Goal: Find contact information: Find contact information

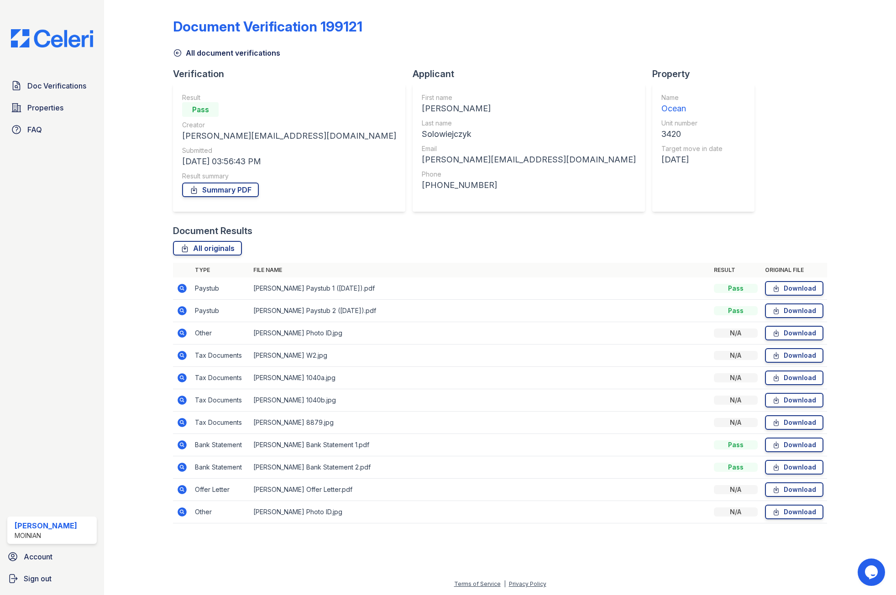
click at [175, 52] on icon at bounding box center [177, 52] width 9 height 9
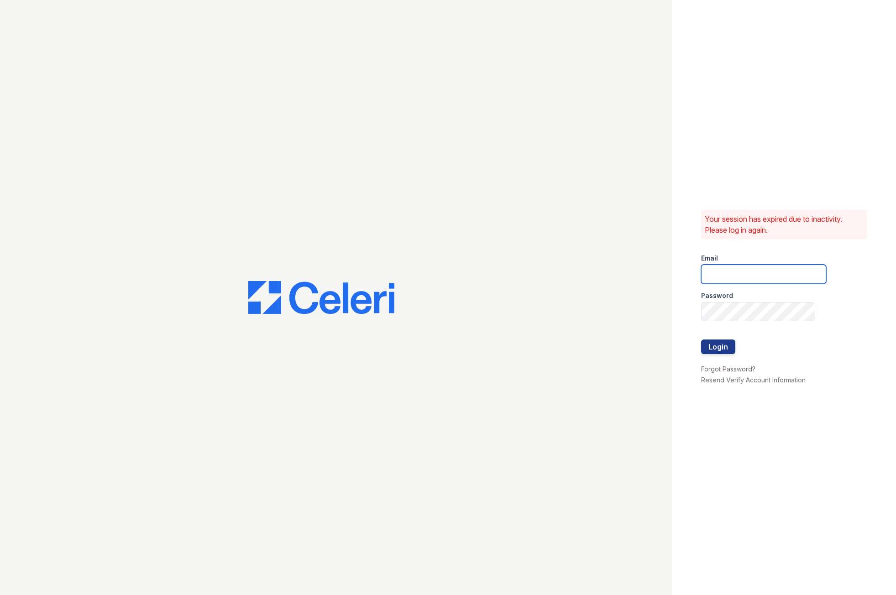
click at [706, 268] on input "email" at bounding box center [763, 274] width 125 height 19
type input "Shiv@auranewyork.com"
click at [701, 340] on button "Login" at bounding box center [718, 347] width 34 height 15
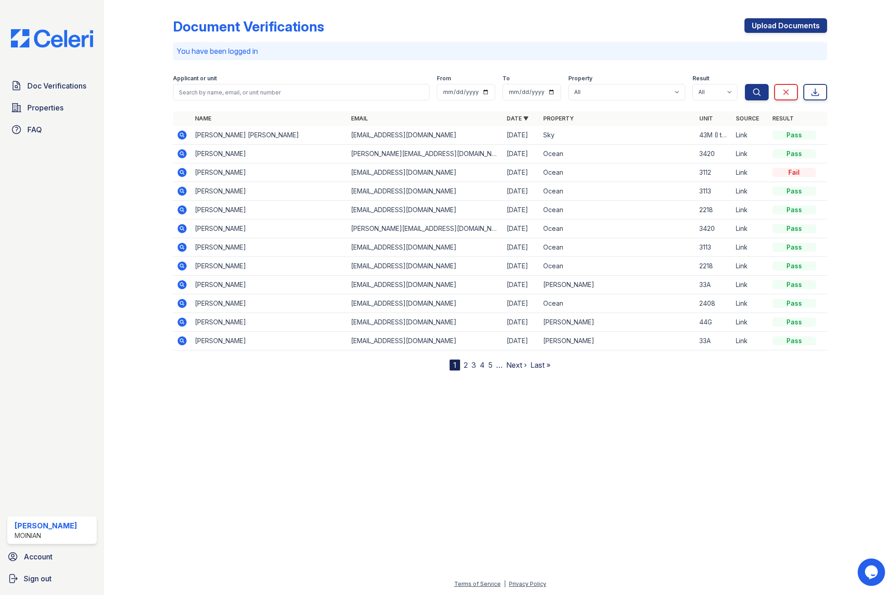
click at [182, 266] on icon at bounding box center [182, 265] width 2 height 2
drag, startPoint x: 180, startPoint y: 209, endPoint x: 193, endPoint y: 207, distance: 13.8
click at [180, 209] on icon at bounding box center [182, 209] width 9 height 9
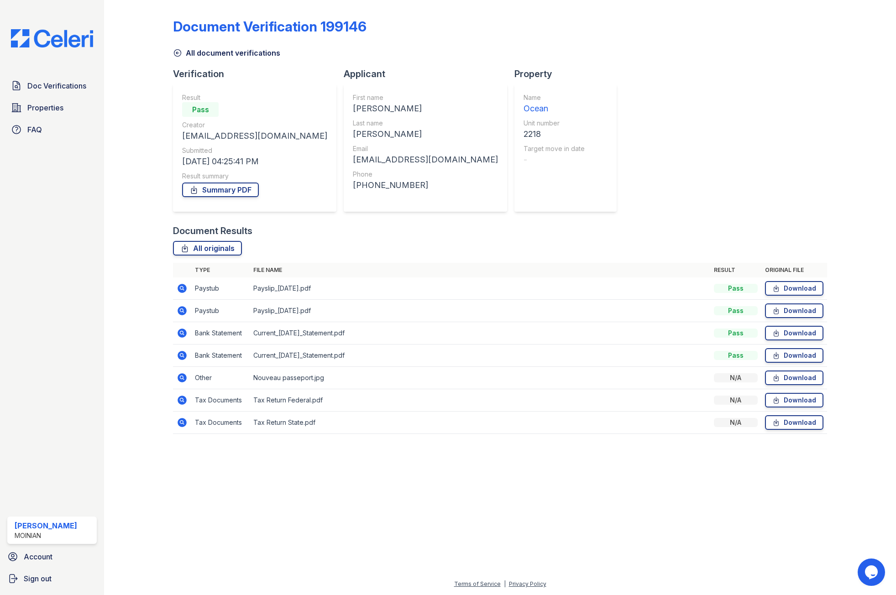
click at [353, 106] on div "Christophe" at bounding box center [425, 108] width 145 height 13
copy div "Christophe"
click at [353, 133] on div "Callaud" at bounding box center [425, 134] width 145 height 13
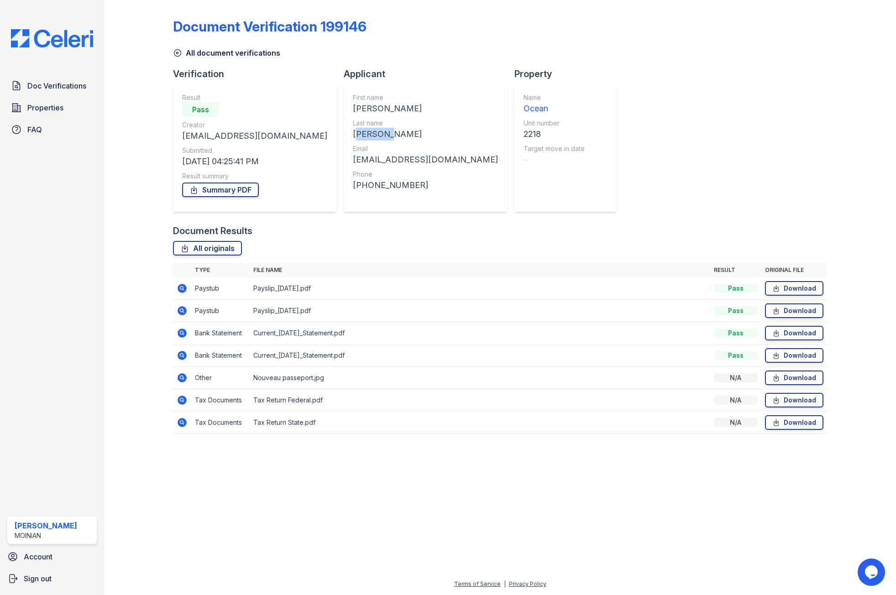
copy div "Callaud"
click at [809, 354] on link "Download" at bounding box center [794, 355] width 58 height 15
click at [792, 377] on link "Download" at bounding box center [794, 378] width 58 height 15
click at [750, 119] on div "Document Verification 199146 All document verifications Verification Result Pas…" at bounding box center [500, 223] width 654 height 439
click at [783, 309] on link "Download" at bounding box center [794, 310] width 58 height 15
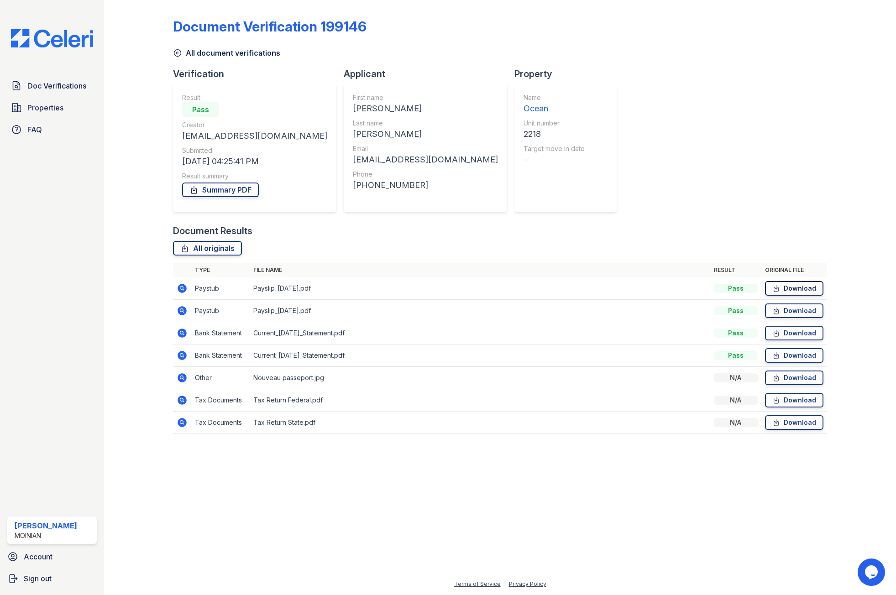
click at [769, 286] on link "Download" at bounding box center [794, 288] width 58 height 15
click at [778, 353] on icon at bounding box center [776, 355] width 8 height 9
click at [353, 108] on div "Christophe" at bounding box center [425, 108] width 145 height 13
copy div "Christophe"
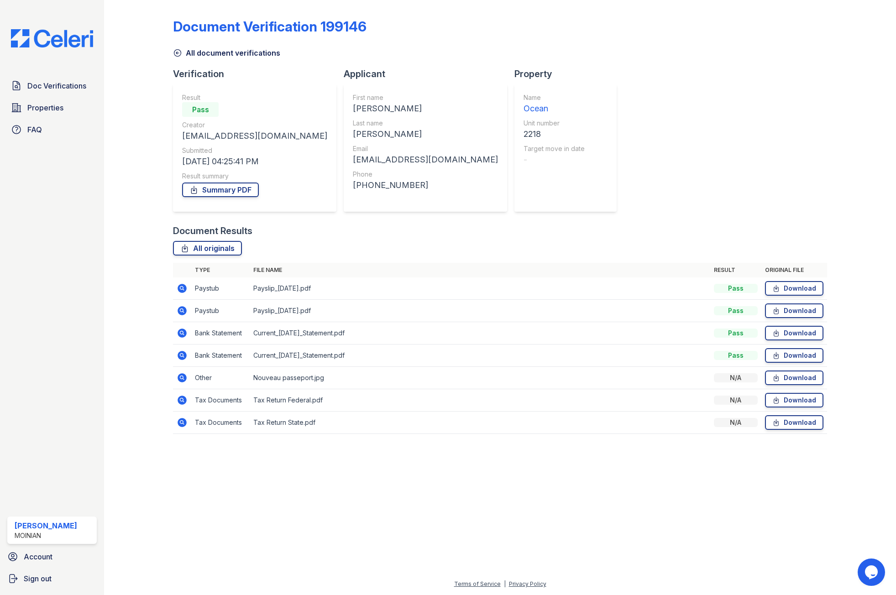
click at [353, 132] on div "Callaud" at bounding box center [425, 134] width 145 height 13
copy div "Callaud"
click at [353, 160] on div "callaud.c@mac.com" at bounding box center [425, 159] width 145 height 13
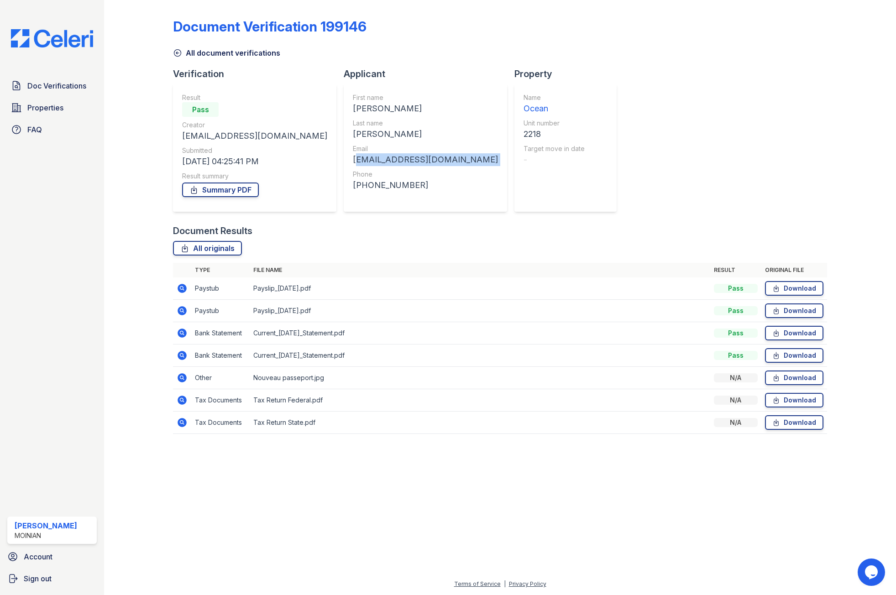
click at [353, 160] on div "callaud.c@mac.com" at bounding box center [425, 159] width 145 height 13
copy div "callaud.c@mac.com"
click at [353, 191] on div "+14087683629" at bounding box center [425, 185] width 145 height 13
click at [353, 187] on div "+14087683629" at bounding box center [425, 185] width 145 height 13
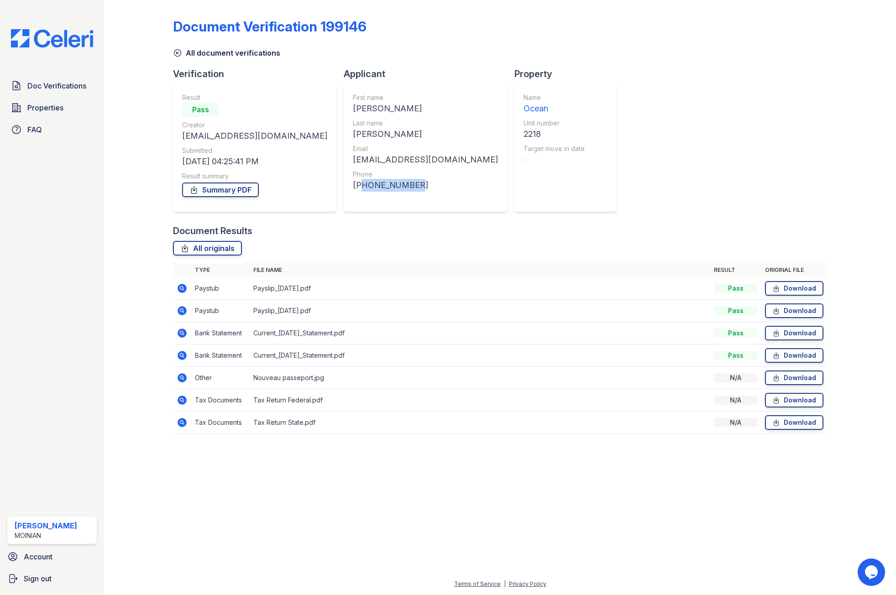
copy div "14087683629"
click at [177, 61] on div "Document Verification 199146 All document verifications Verification Result Pas…" at bounding box center [500, 223] width 654 height 439
click at [177, 54] on icon at bounding box center [177, 52] width 9 height 9
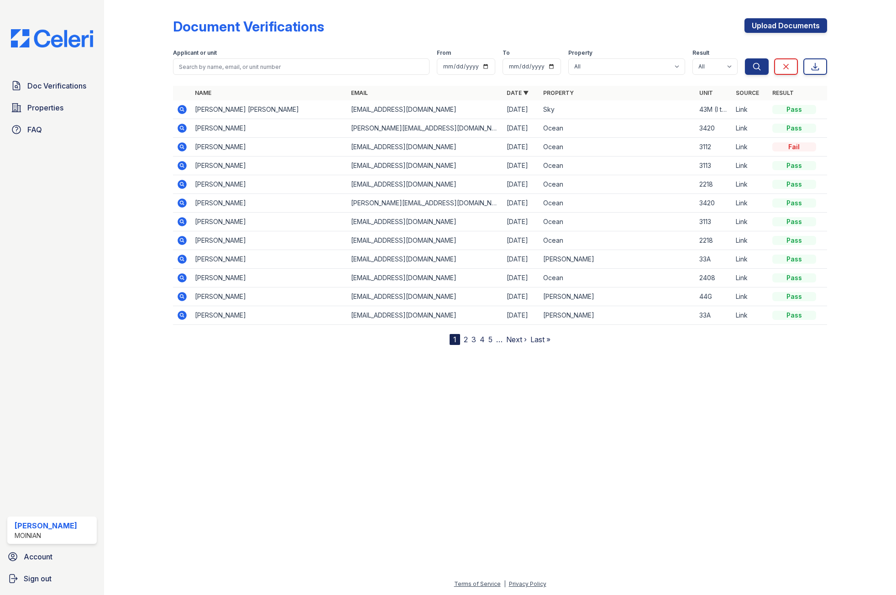
click at [180, 241] on icon at bounding box center [182, 240] width 11 height 11
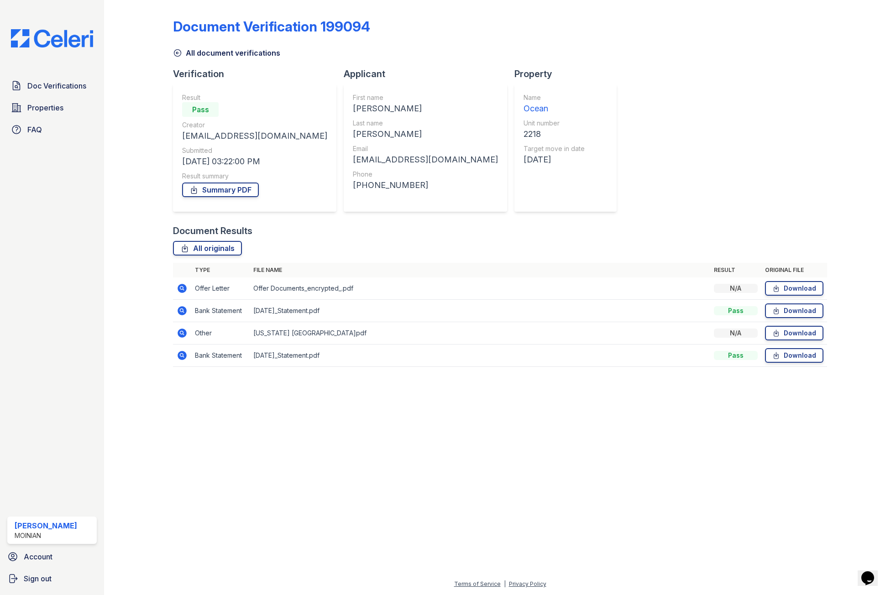
click at [353, 107] on div "[PERSON_NAME]" at bounding box center [425, 108] width 145 height 13
copy div "[PERSON_NAME]"
click at [353, 131] on div "[PERSON_NAME]" at bounding box center [425, 134] width 145 height 13
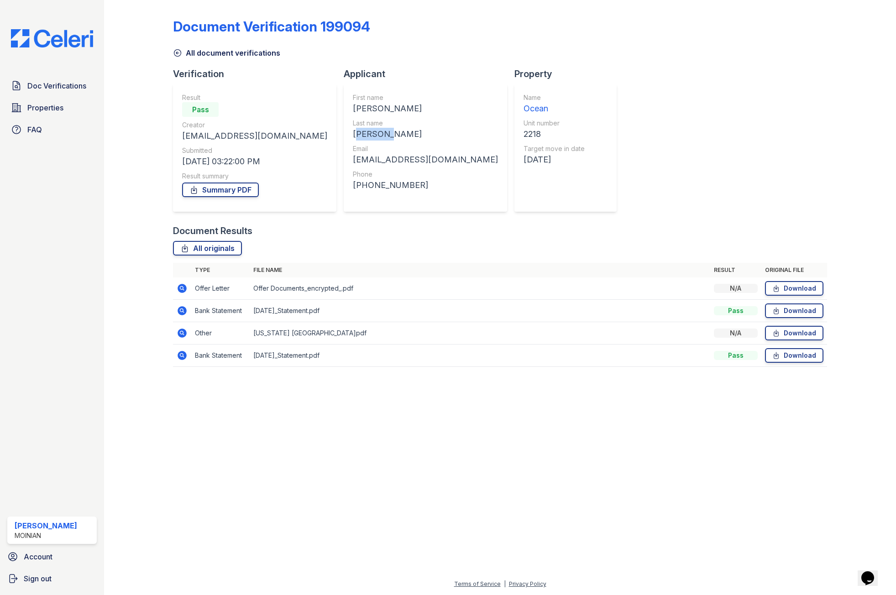
click at [353, 131] on div "[PERSON_NAME]" at bounding box center [425, 134] width 145 height 13
copy div "[PERSON_NAME]"
click at [783, 356] on link "Download" at bounding box center [794, 355] width 58 height 15
click at [785, 334] on link "Download" at bounding box center [794, 333] width 58 height 15
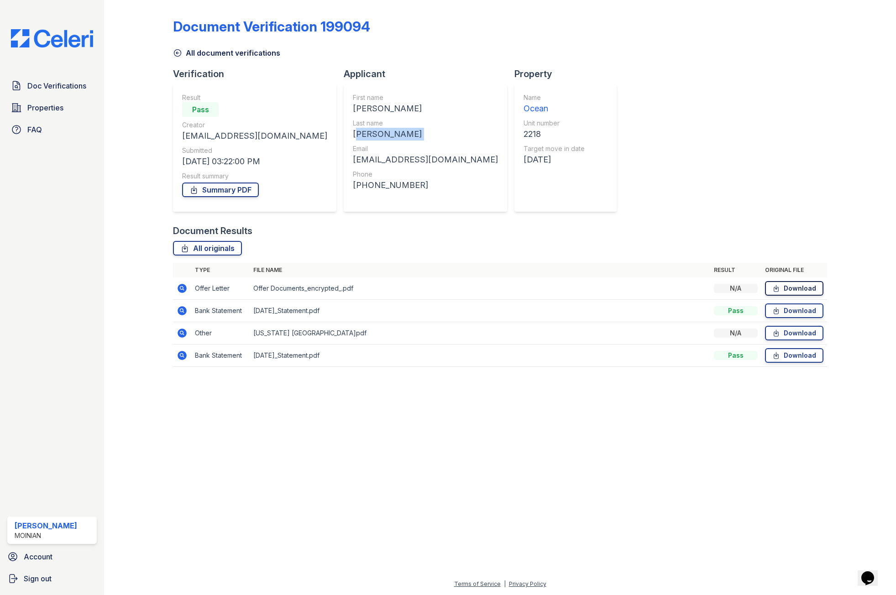
click at [778, 290] on icon at bounding box center [776, 288] width 8 height 9
click at [353, 112] on div "[PERSON_NAME]" at bounding box center [425, 108] width 145 height 13
copy div "[PERSON_NAME]"
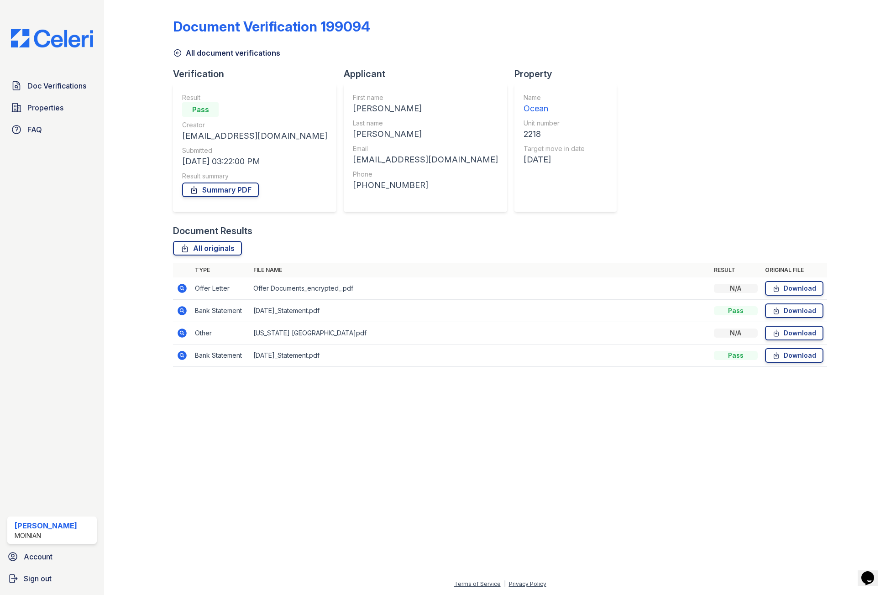
click at [353, 135] on div "[PERSON_NAME]" at bounding box center [425, 134] width 145 height 13
copy div "[PERSON_NAME]"
click at [353, 159] on div "[EMAIL_ADDRESS][DOMAIN_NAME]" at bounding box center [425, 159] width 145 height 13
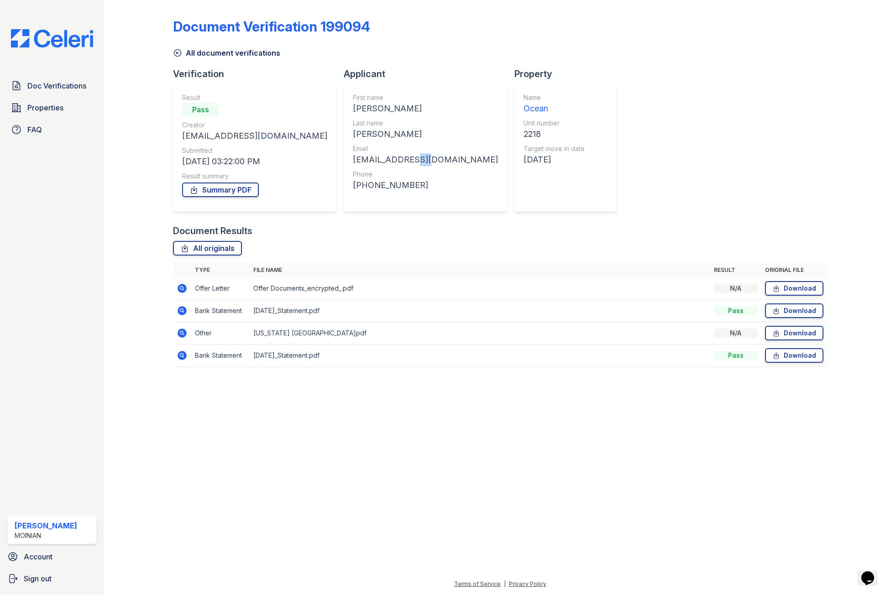
click at [353, 159] on div "[EMAIL_ADDRESS][DOMAIN_NAME]" at bounding box center [425, 159] width 145 height 13
copy div "[EMAIL_ADDRESS][DOMAIN_NAME]"
click at [353, 186] on div "[PHONE_NUMBER]" at bounding box center [425, 185] width 145 height 13
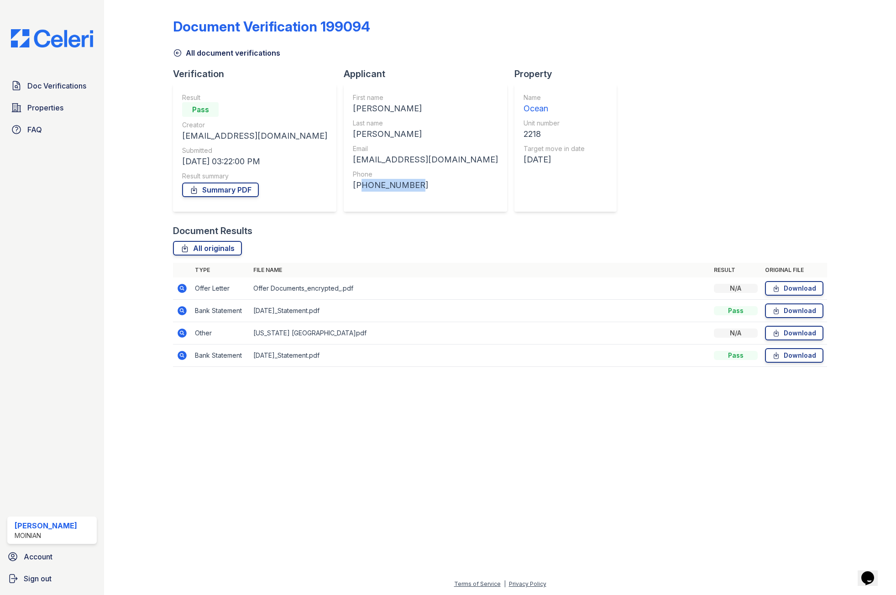
copy div "14086807972"
